Goal: Use online tool/utility

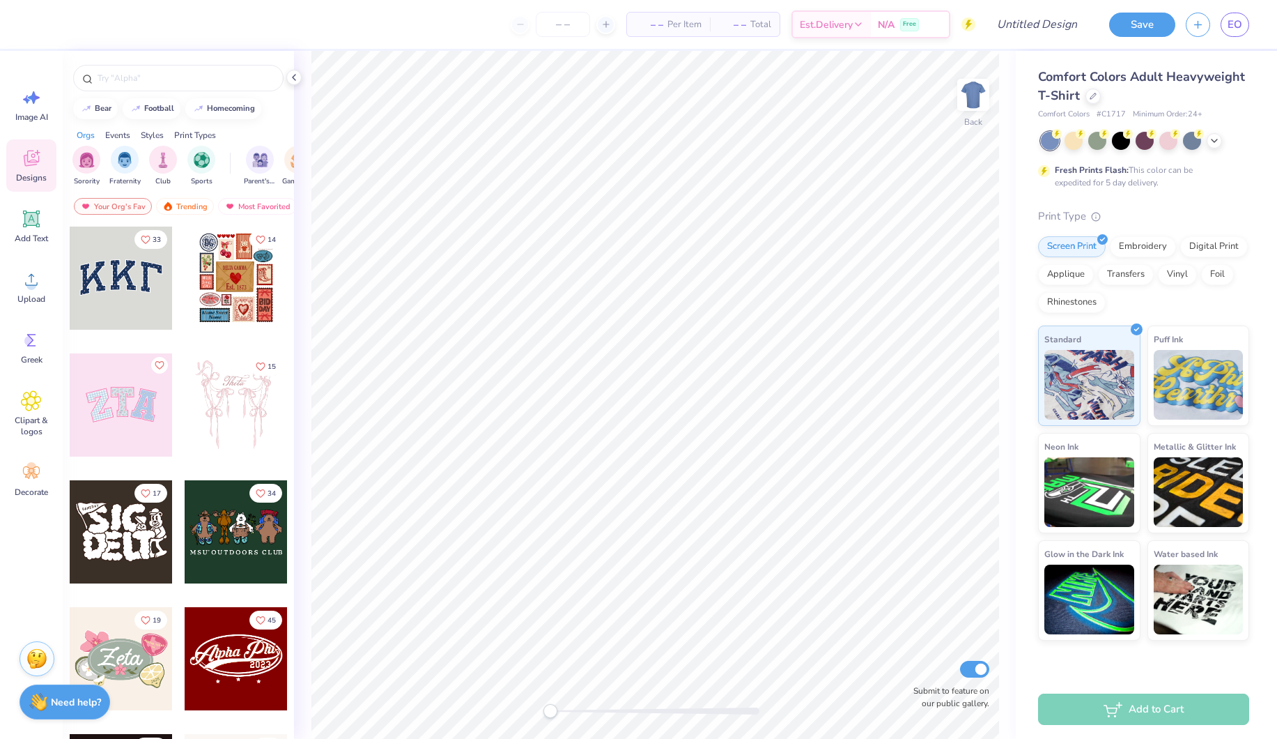
drag, startPoint x: 1125, startPoint y: 143, endPoint x: 1143, endPoint y: 118, distance: 30.4
click at [1125, 143] on div at bounding box center [1121, 141] width 18 height 18
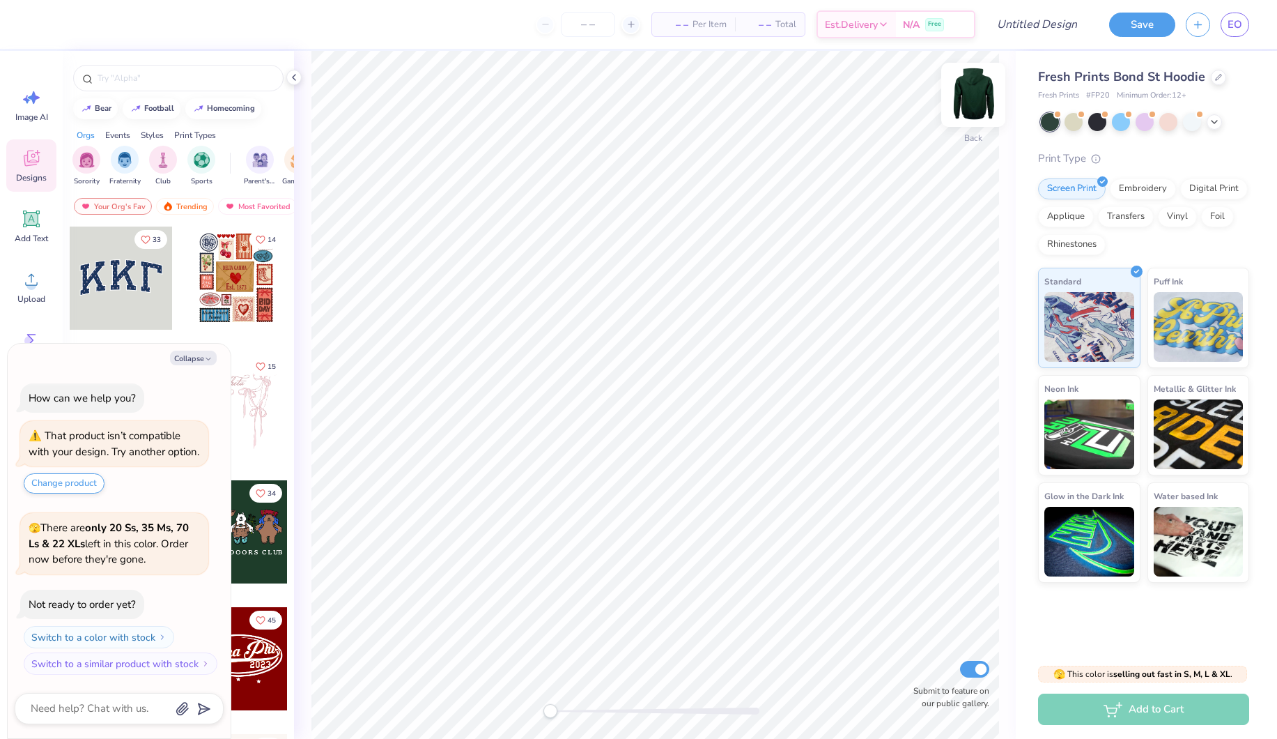
click at [946, 103] on img at bounding box center [974, 95] width 56 height 56
click at [955, 102] on img at bounding box center [974, 95] width 56 height 56
click at [961, 105] on img at bounding box center [974, 95] width 56 height 56
type textarea "x"
